Goal: Information Seeking & Learning: Learn about a topic

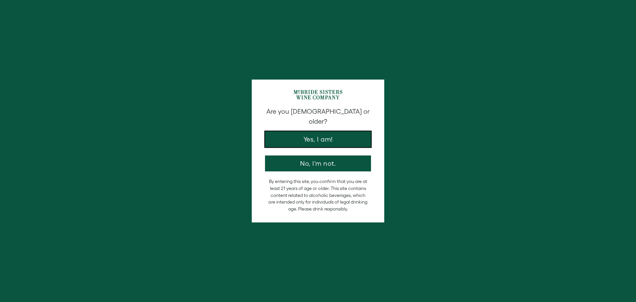
drag, startPoint x: 314, startPoint y: 140, endPoint x: 311, endPoint y: 133, distance: 7.6
click at [312, 137] on button "Yes, I am!" at bounding box center [318, 139] width 106 height 16
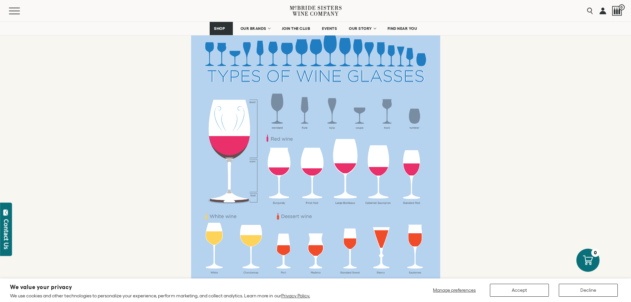
scroll to position [728, 0]
click at [274, 86] on p "Via Wine Folly ." at bounding box center [315, 191] width 249 height 328
click at [228, 132] on p "Via Wine Folly ." at bounding box center [315, 191] width 249 height 328
click at [221, 125] on p "Via Wine Folly ." at bounding box center [315, 191] width 249 height 328
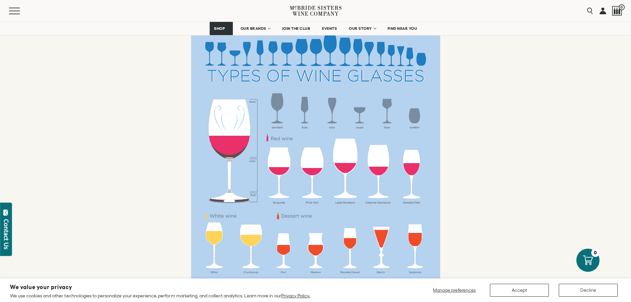
drag, startPoint x: 166, startPoint y: 135, endPoint x: 151, endPoint y: 132, distance: 15.6
